Goal: Information Seeking & Learning: Learn about a topic

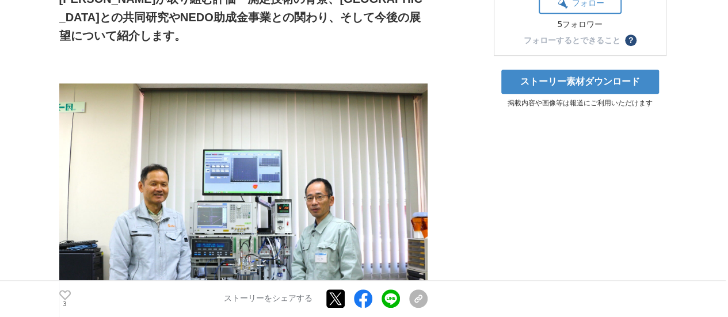
scroll to position [518, 0]
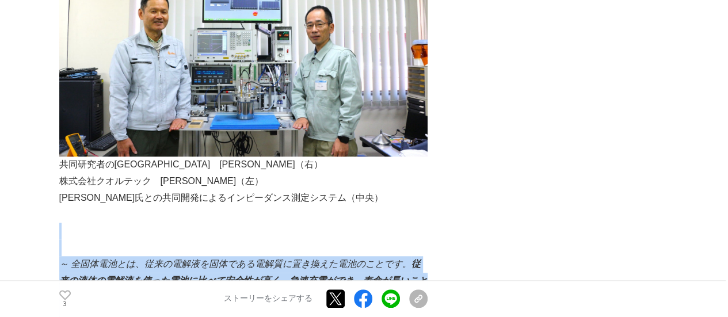
drag, startPoint x: 324, startPoint y: 87, endPoint x: 323, endPoint y: 146, distance: 59.3
click at [323, 256] on p "～ 全固体電池とは、従来の電解液を固体である電解質に置き換えた電池のことです。 従来の液体の電解液を使った電池に比べて安全性が高く、急速充電ができ、寿命が長い…" at bounding box center [243, 289] width 368 height 66
drag, startPoint x: 335, startPoint y: 98, endPoint x: 334, endPoint y: 152, distance: 53.5
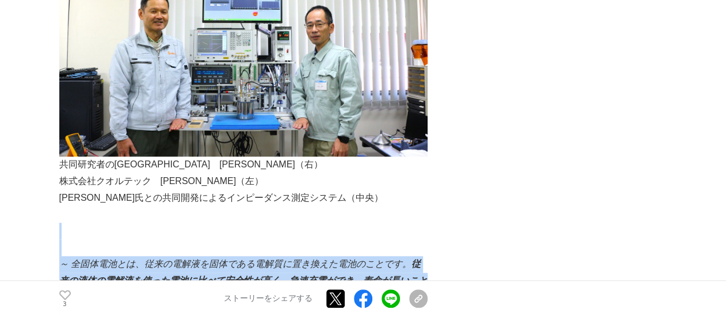
drag, startPoint x: 334, startPoint y: 94, endPoint x: 334, endPoint y: 150, distance: 55.8
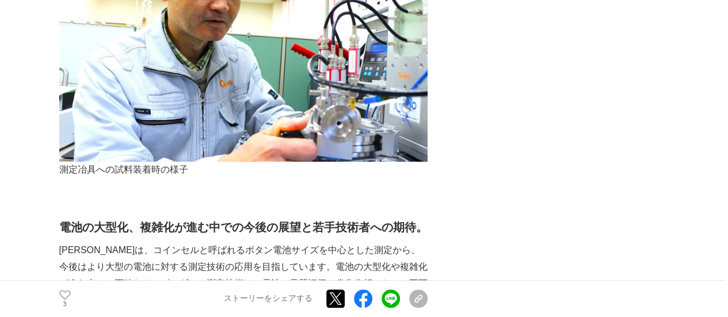
scroll to position [2416, 0]
